Goal: Information Seeking & Learning: Learn about a topic

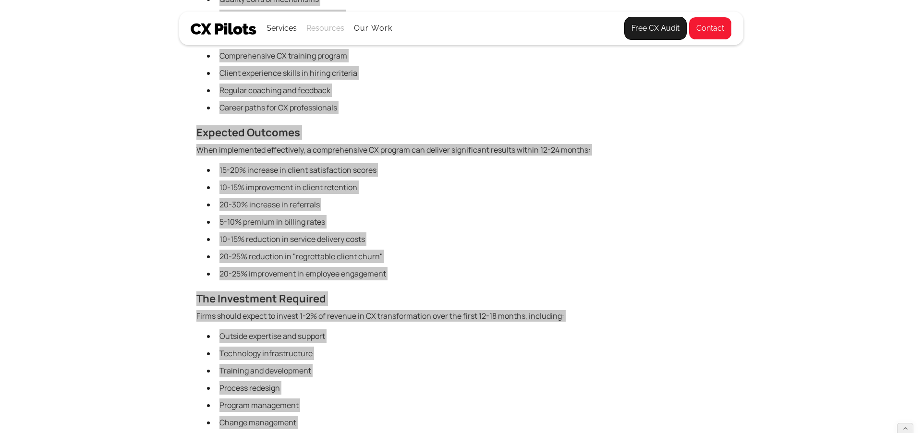
scroll to position [3377, 0]
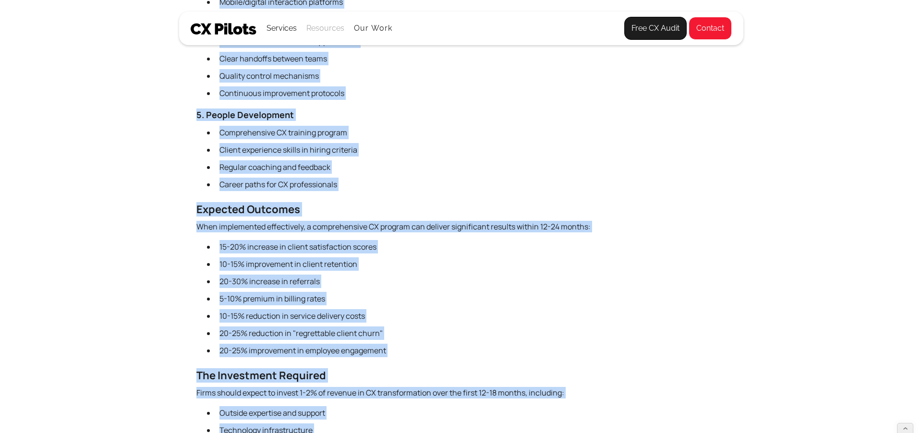
click at [316, 28] on div "Resources" at bounding box center [325, 28] width 38 height 13
click at [322, 58] on link "Blog" at bounding box center [320, 62] width 22 height 19
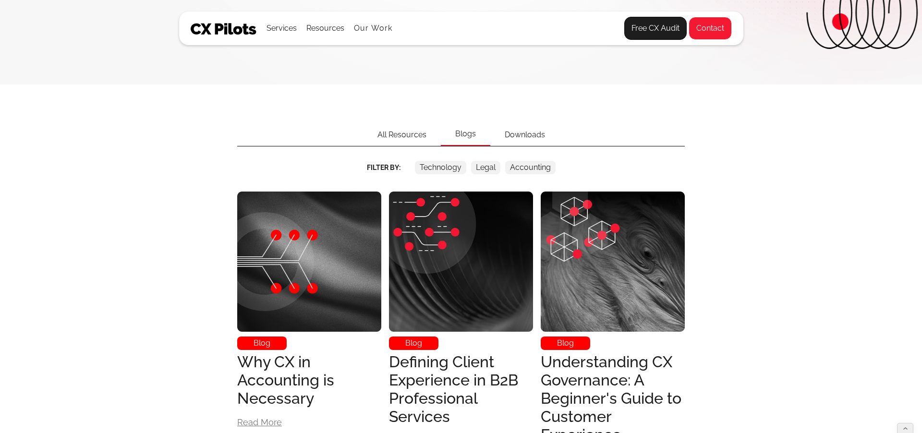
scroll to position [188, 0]
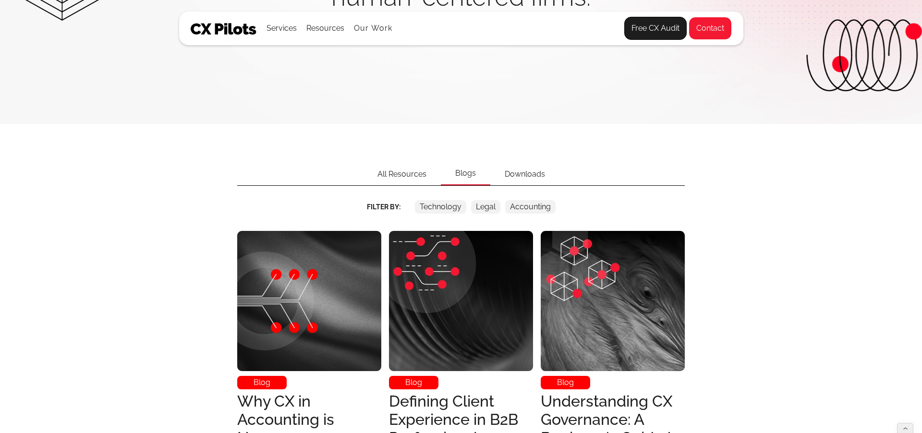
click at [512, 174] on div "Downloads" at bounding box center [524, 174] width 69 height 22
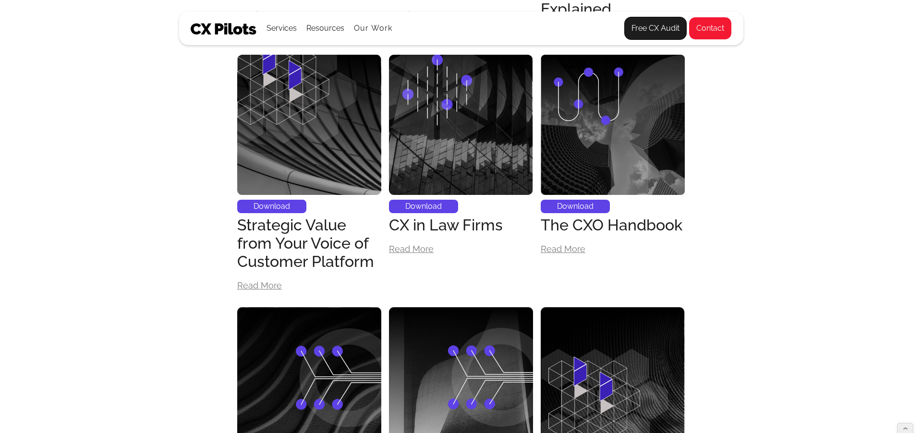
scroll to position [594, 0]
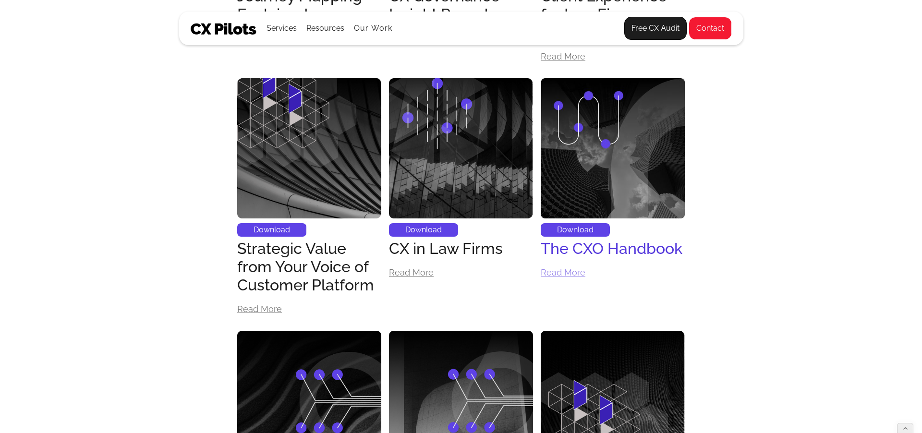
click at [607, 160] on img at bounding box center [613, 148] width 144 height 144
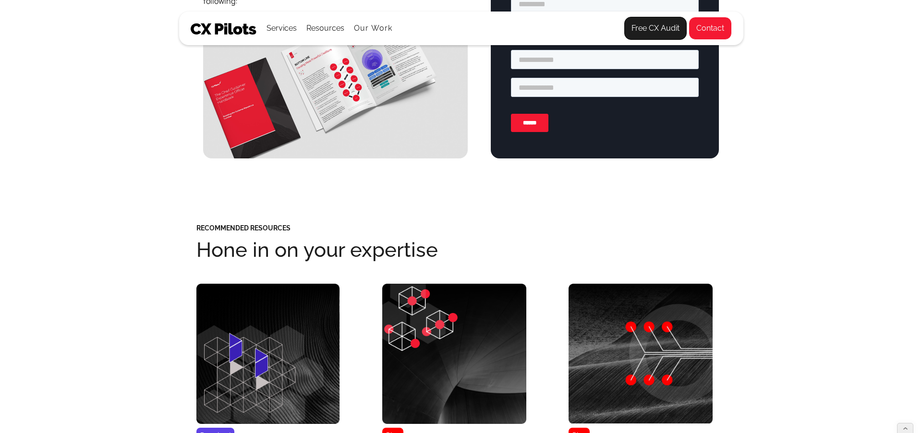
scroll to position [676, 0]
